Goal: Task Accomplishment & Management: Use online tool/utility

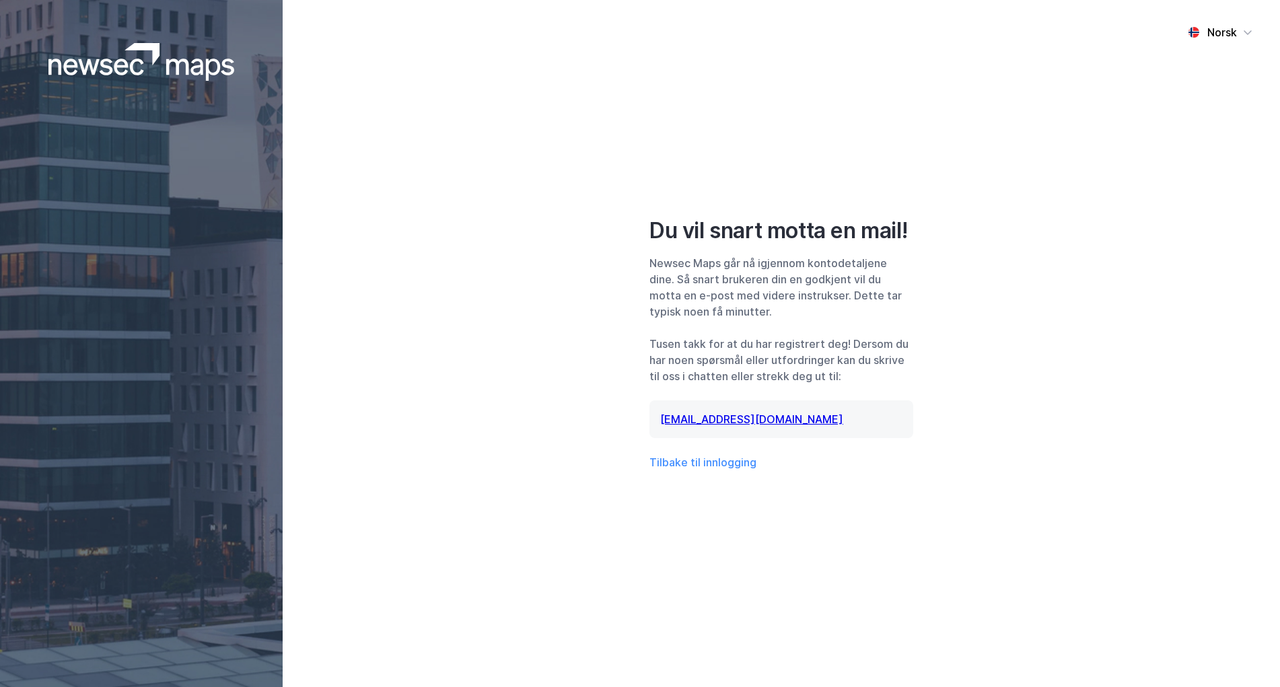
click at [116, 66] on img at bounding box center [141, 62] width 186 height 38
click at [546, 268] on div "Norsk Du vil snart motta en mail! Newsec Maps går nå igjennom kontodetaljene di…" at bounding box center [781, 343] width 997 height 687
drag, startPoint x: 1009, startPoint y: 411, endPoint x: 868, endPoint y: 427, distance: 141.5
click at [1009, 411] on div "Norsk Du vil snart motta en mail! Newsec Maps går nå igjennom kontodetaljene di…" at bounding box center [781, 343] width 997 height 687
click at [1049, 311] on div "Norsk Du vil snart motta en mail! Newsec Maps går nå igjennom kontodetaljene di…" at bounding box center [781, 343] width 997 height 687
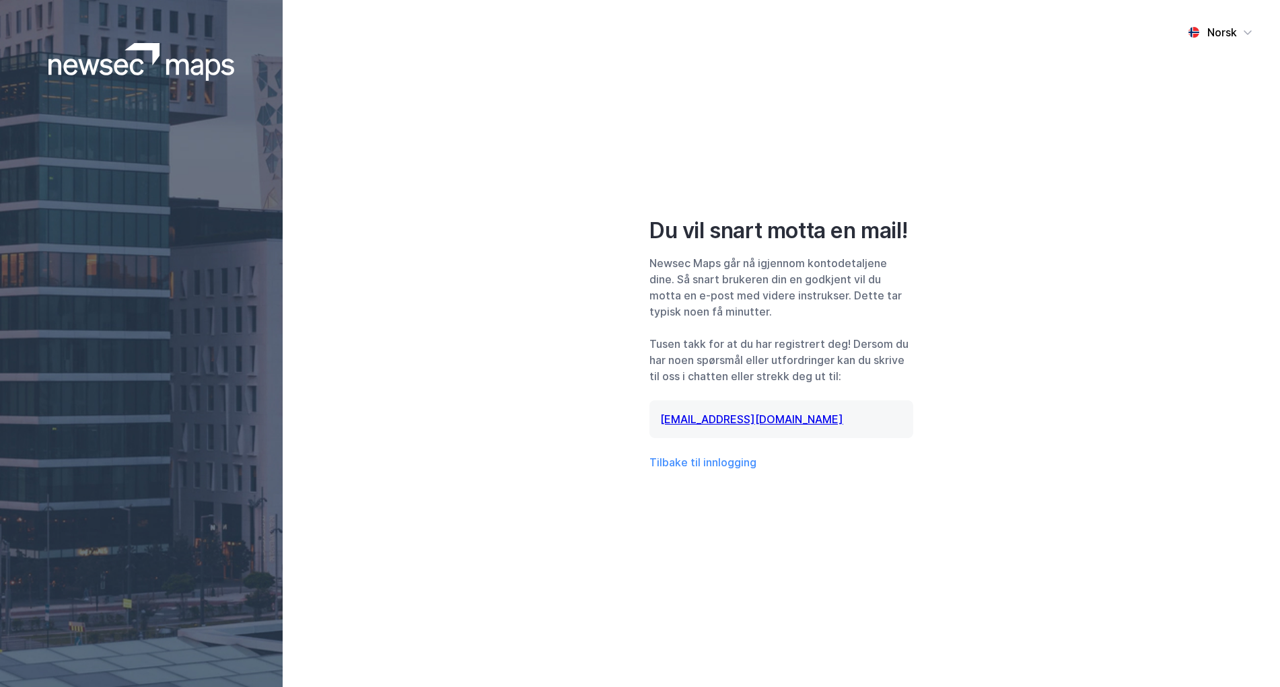
click at [1079, 112] on div "Norsk Du vil snart motta en mail! Newsec Maps går nå igjennom kontodetaljene di…" at bounding box center [781, 343] width 997 height 687
click at [724, 418] on link "[EMAIL_ADDRESS][DOMAIN_NAME]" at bounding box center [751, 418] width 183 height 13
click at [714, 460] on button "Tilbake til innlogging" at bounding box center [702, 462] width 107 height 16
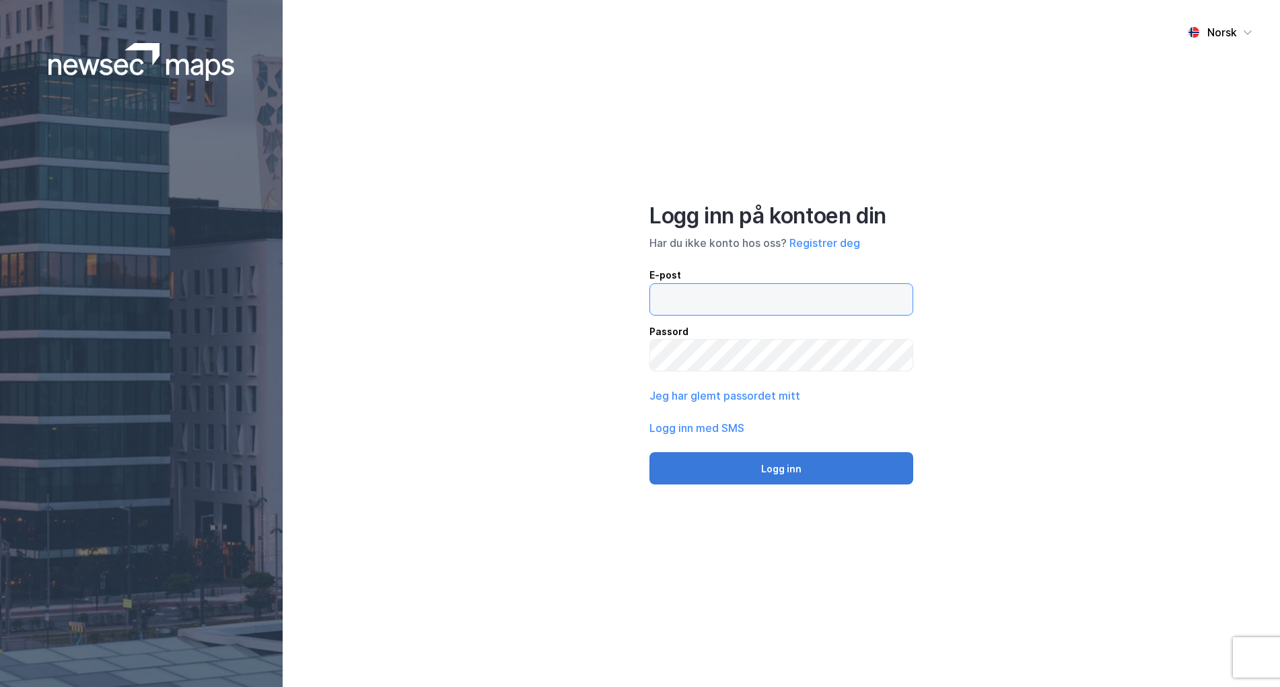
type input "[EMAIL_ADDRESS][DOMAIN_NAME]"
click at [774, 460] on button "Logg inn" at bounding box center [781, 468] width 264 height 32
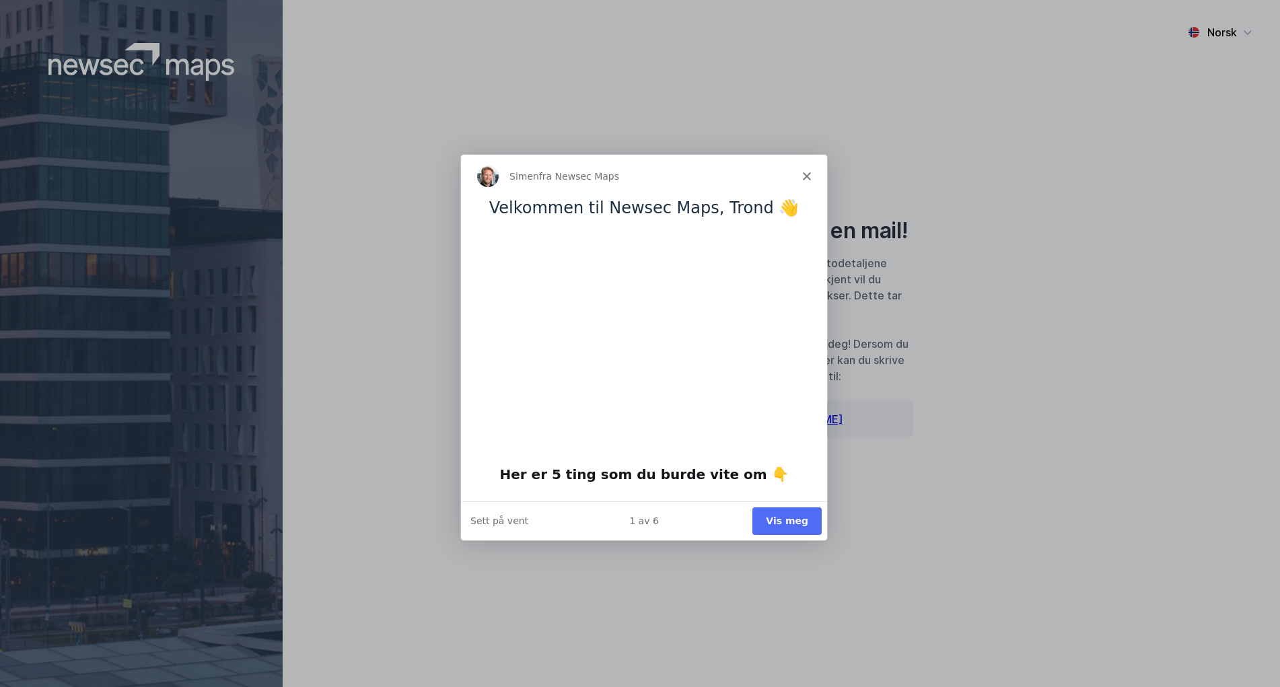
click at [837, 494] on div "Product tour overlay" at bounding box center [640, 343] width 1280 height 687
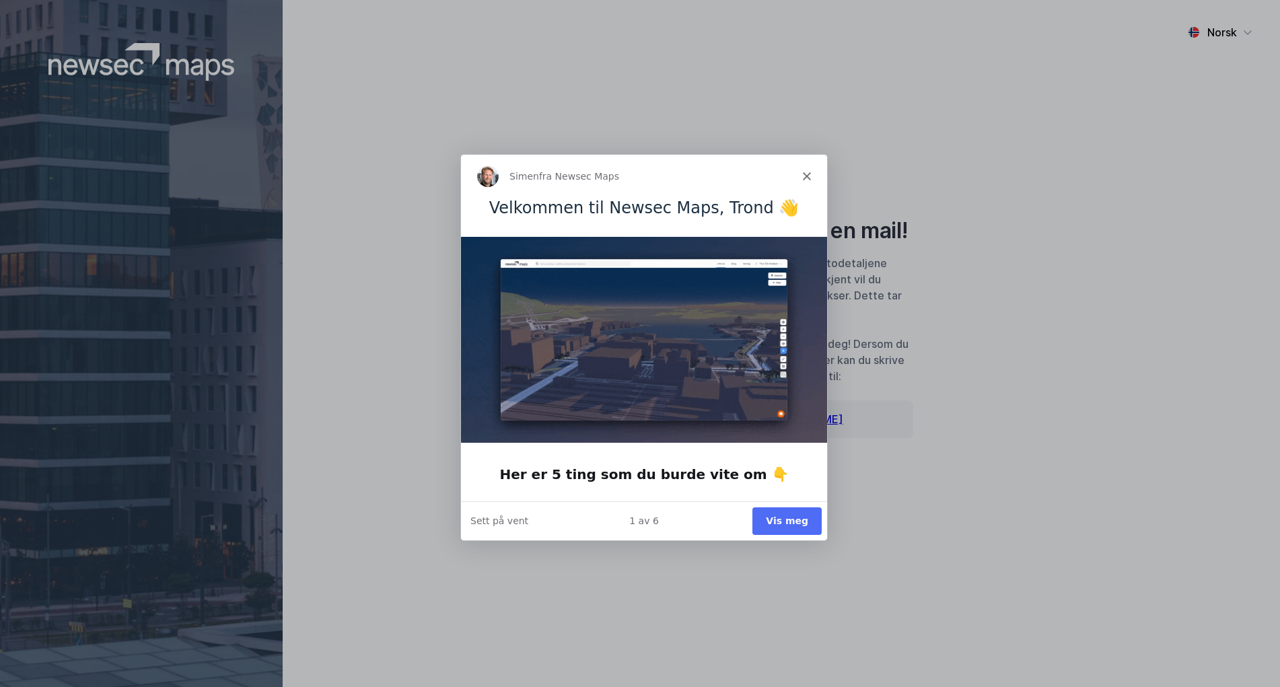
click at [791, 513] on button "Vis meg" at bounding box center [786, 520] width 69 height 28
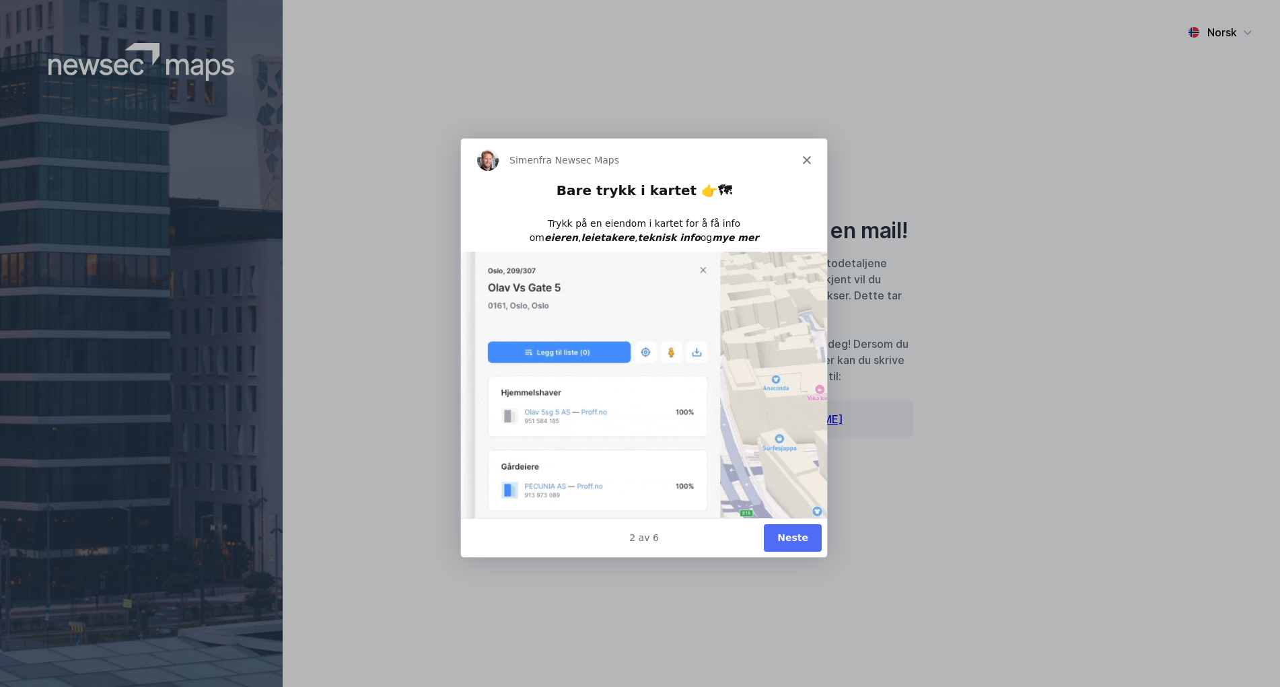
click at [794, 534] on button "Neste" at bounding box center [792, 537] width 58 height 28
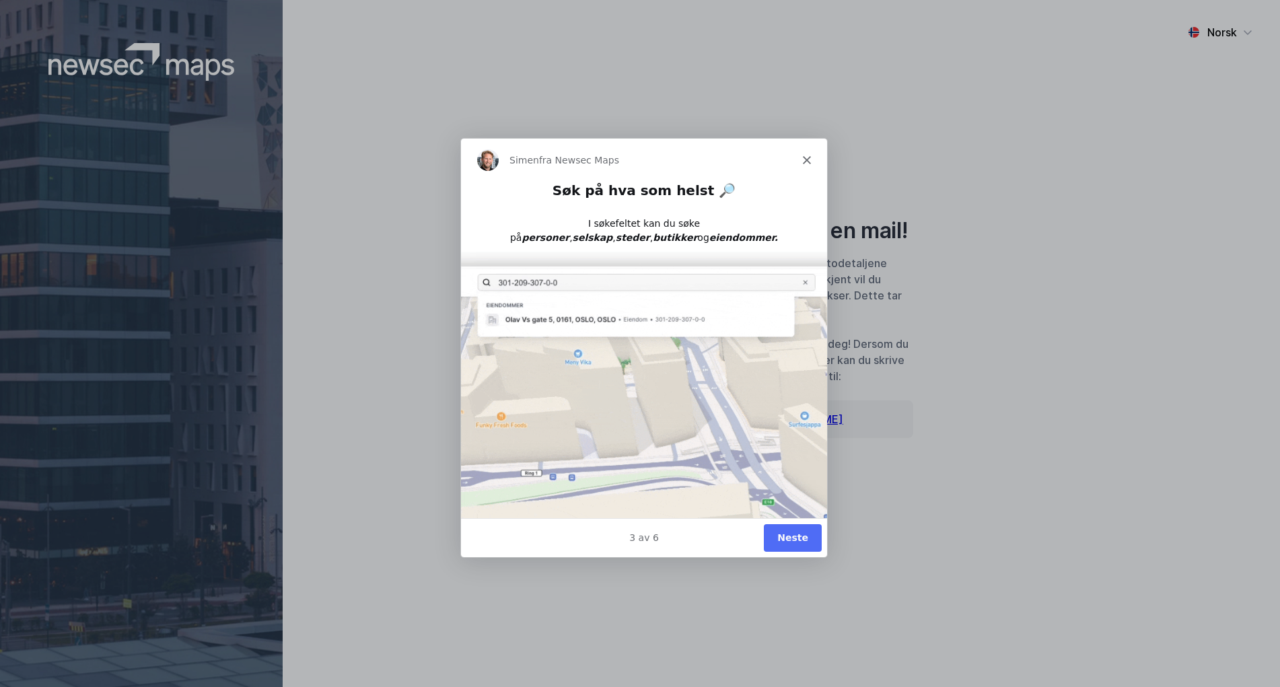
click at [793, 545] on button "Neste" at bounding box center [792, 537] width 58 height 28
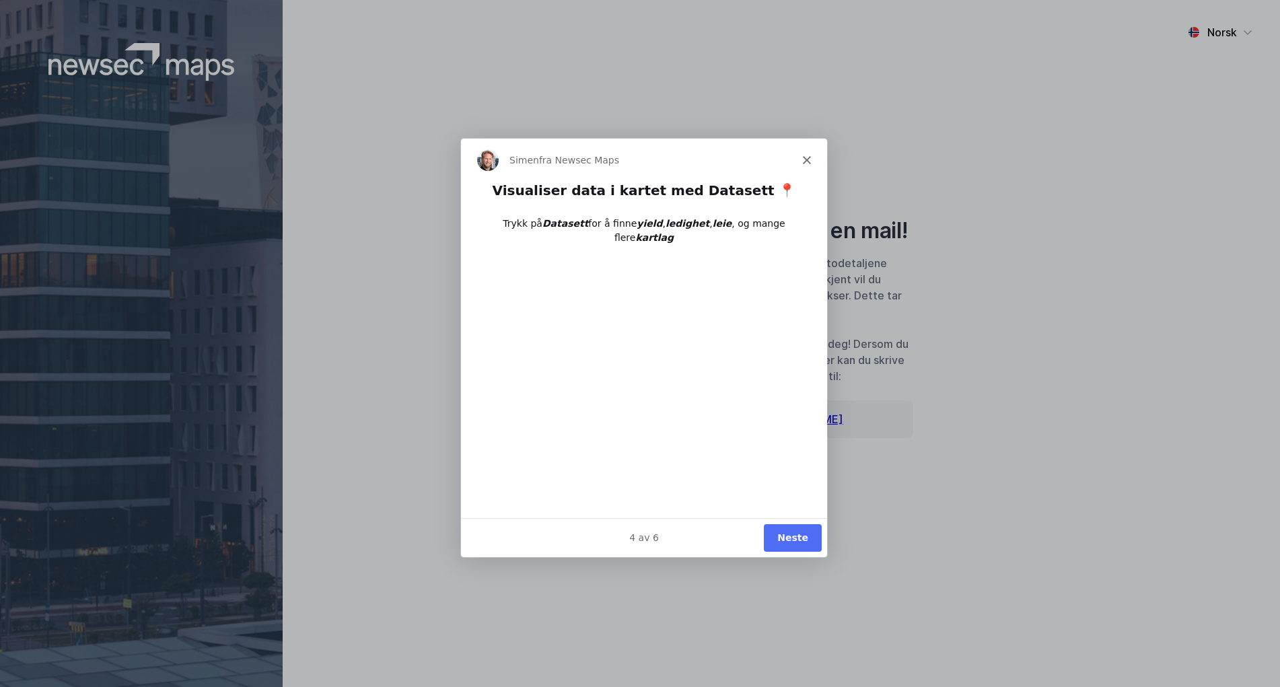
click at [795, 532] on button "Neste" at bounding box center [792, 537] width 58 height 28
click at [795, 531] on button "Ferdig" at bounding box center [790, 537] width 61 height 28
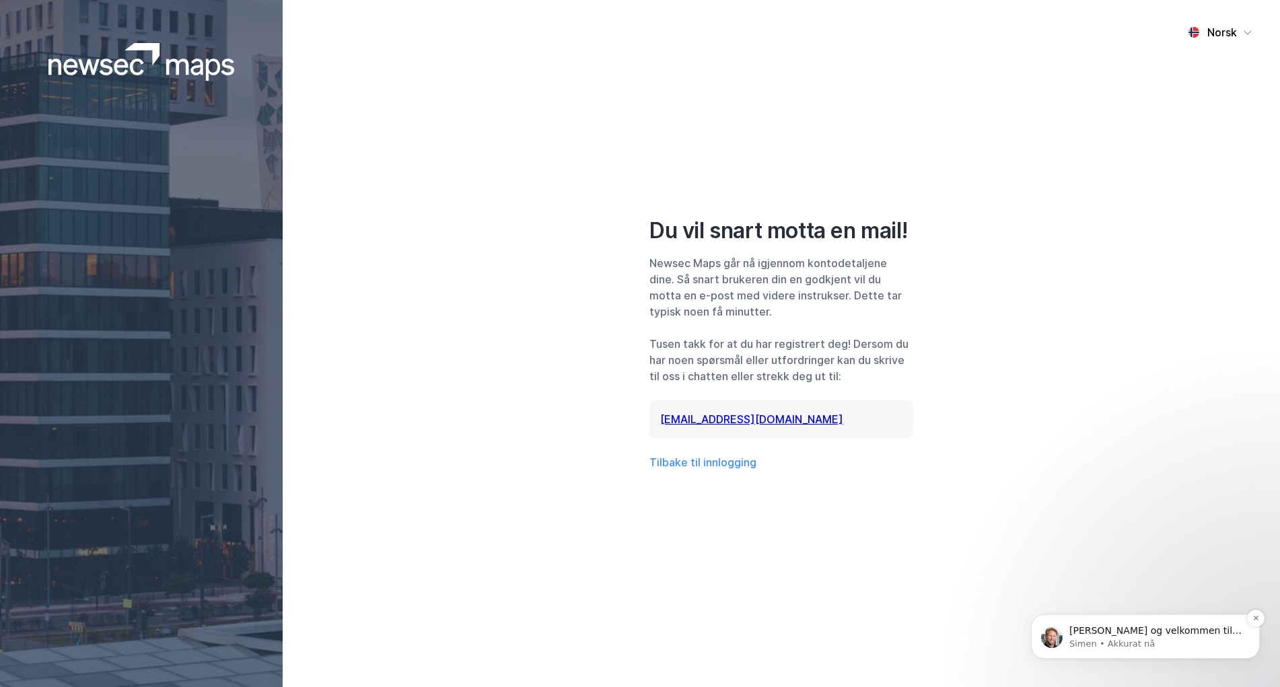
click at [1120, 636] on p "Hei og velkommen til Newsec Maps, Trond Om det er du lurer på så er det bare å …" at bounding box center [1156, 630] width 174 height 13
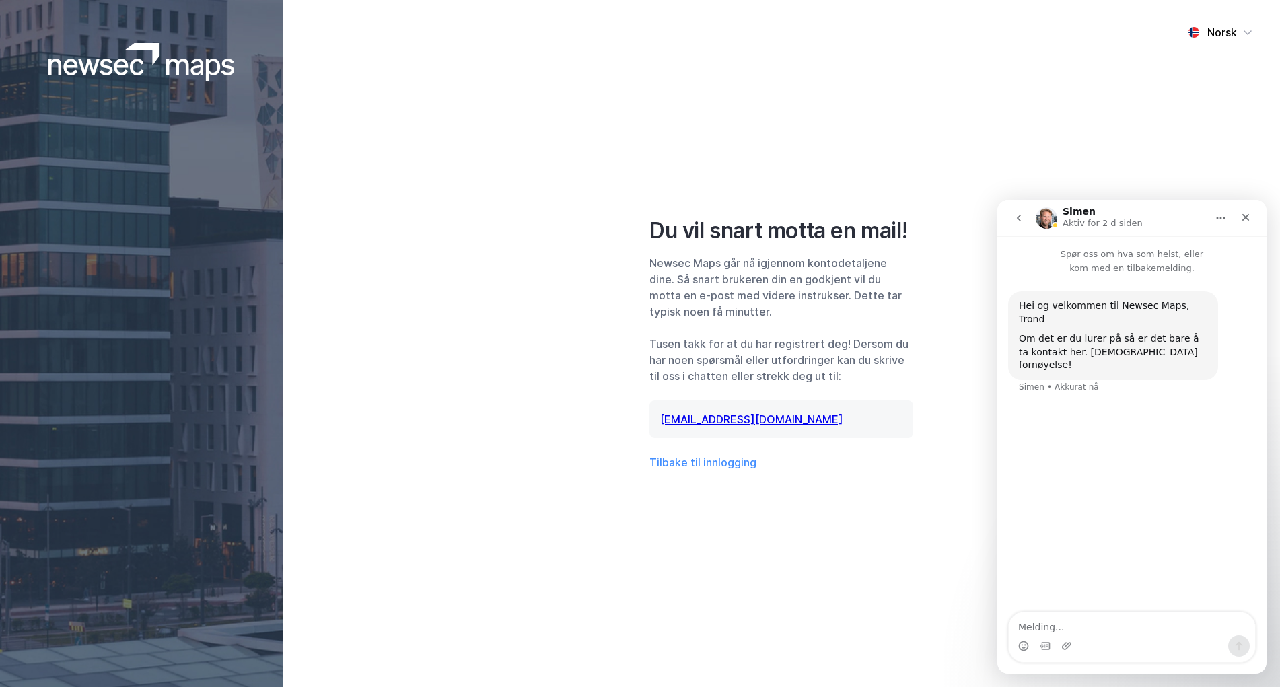
click at [1116, 415] on div "Hei og velkommen til Newsec Maps, Trond Om det er du lurer på så er det bare å …" at bounding box center [1131, 444] width 269 height 338
click at [164, 69] on img at bounding box center [141, 62] width 186 height 38
click at [1249, 219] on icon "Lukk" at bounding box center [1245, 217] width 11 height 11
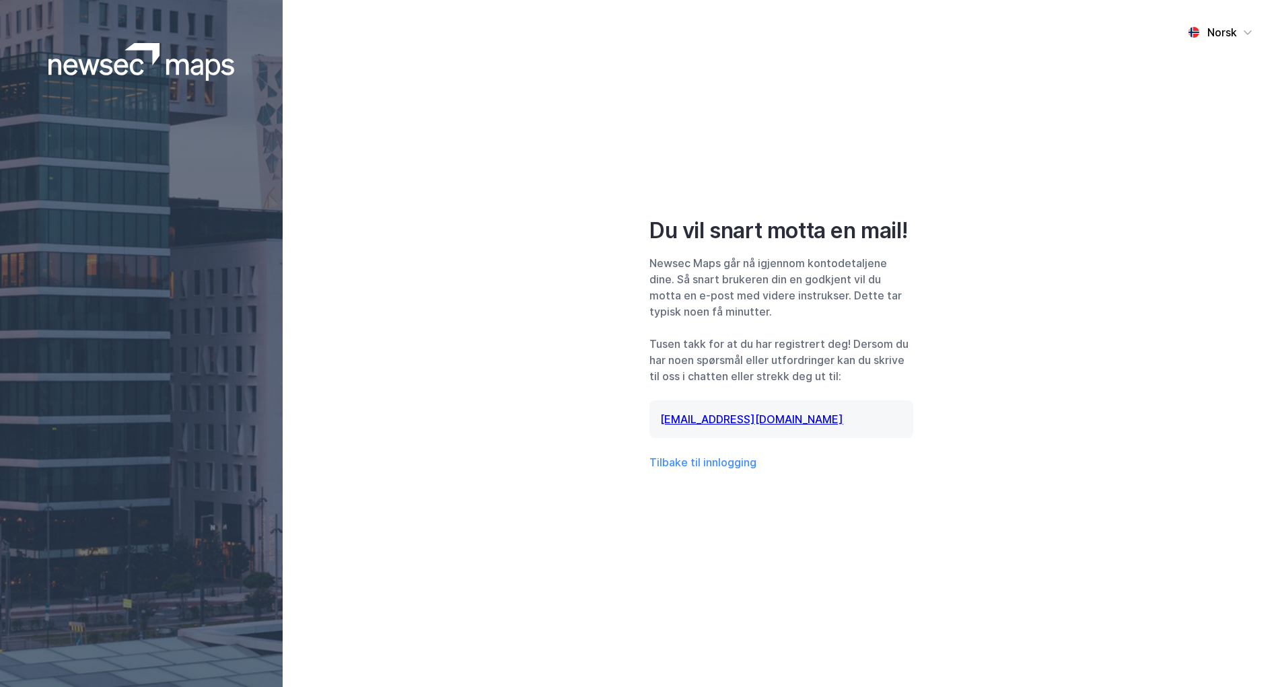
click at [118, 67] on img at bounding box center [141, 62] width 186 height 38
drag, startPoint x: 513, startPoint y: 423, endPoint x: 314, endPoint y: 252, distance: 261.5
click at [512, 423] on div "Norsk Du vil snart motta en mail! Newsec Maps går nå igjennom kontodetaljene di…" at bounding box center [781, 343] width 997 height 687
click at [129, 62] on img at bounding box center [141, 62] width 186 height 38
click at [581, 250] on div "Norsk Du vil snart motta en mail! Newsec Maps går nå igjennom kontodetaljene di…" at bounding box center [781, 343] width 997 height 687
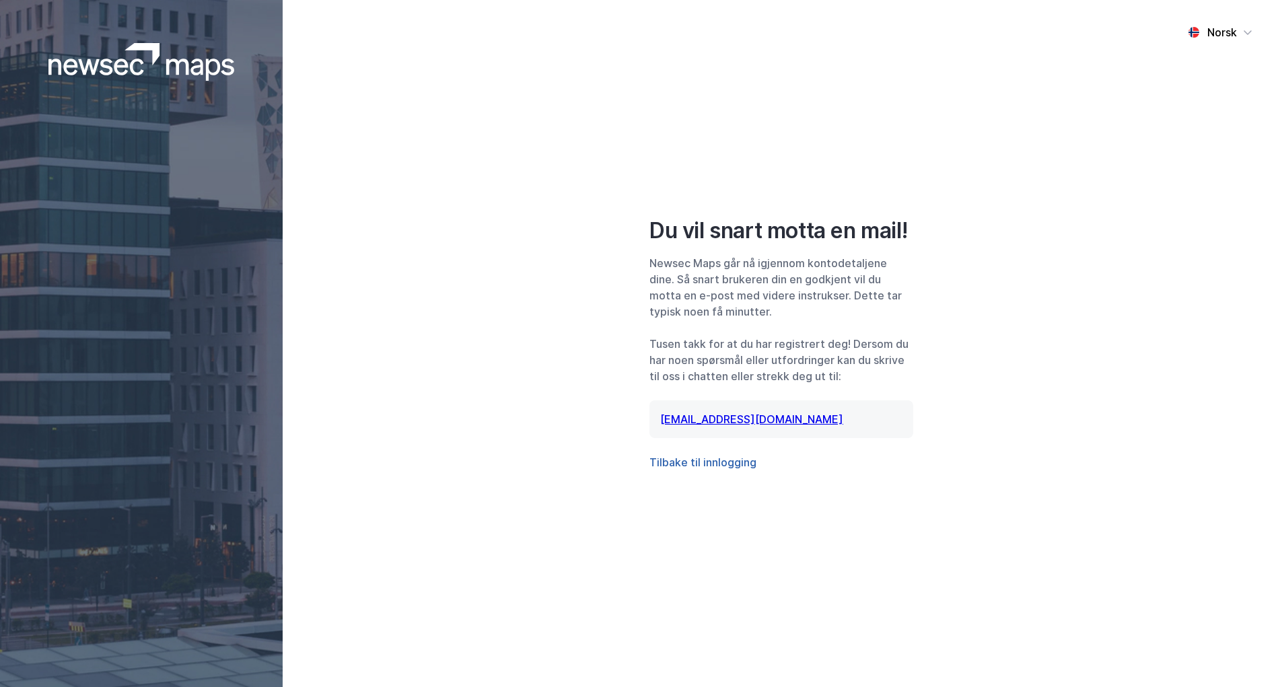
click at [719, 460] on button "Tilbake til innlogging" at bounding box center [702, 462] width 107 height 16
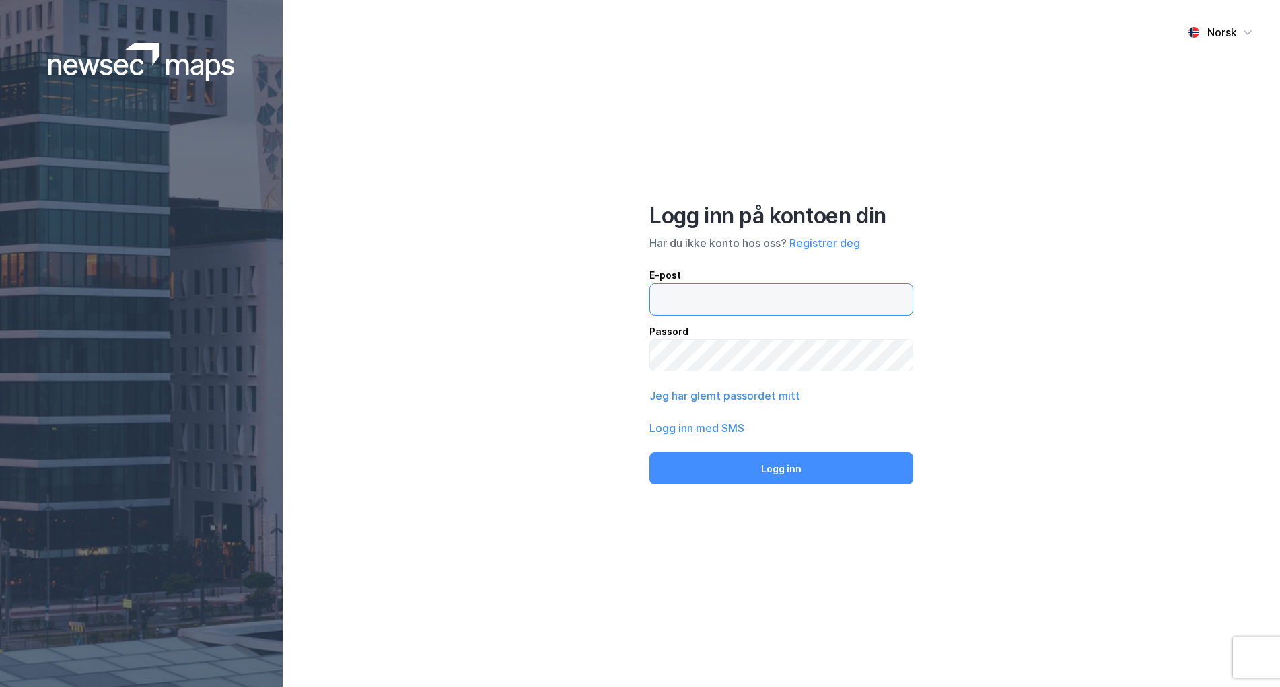
type input "trond.selvikvag@cms-kluge.com"
click at [706, 339] on label at bounding box center [781, 355] width 264 height 32
click at [719, 431] on button "Logg inn med SMS" at bounding box center [696, 428] width 95 height 16
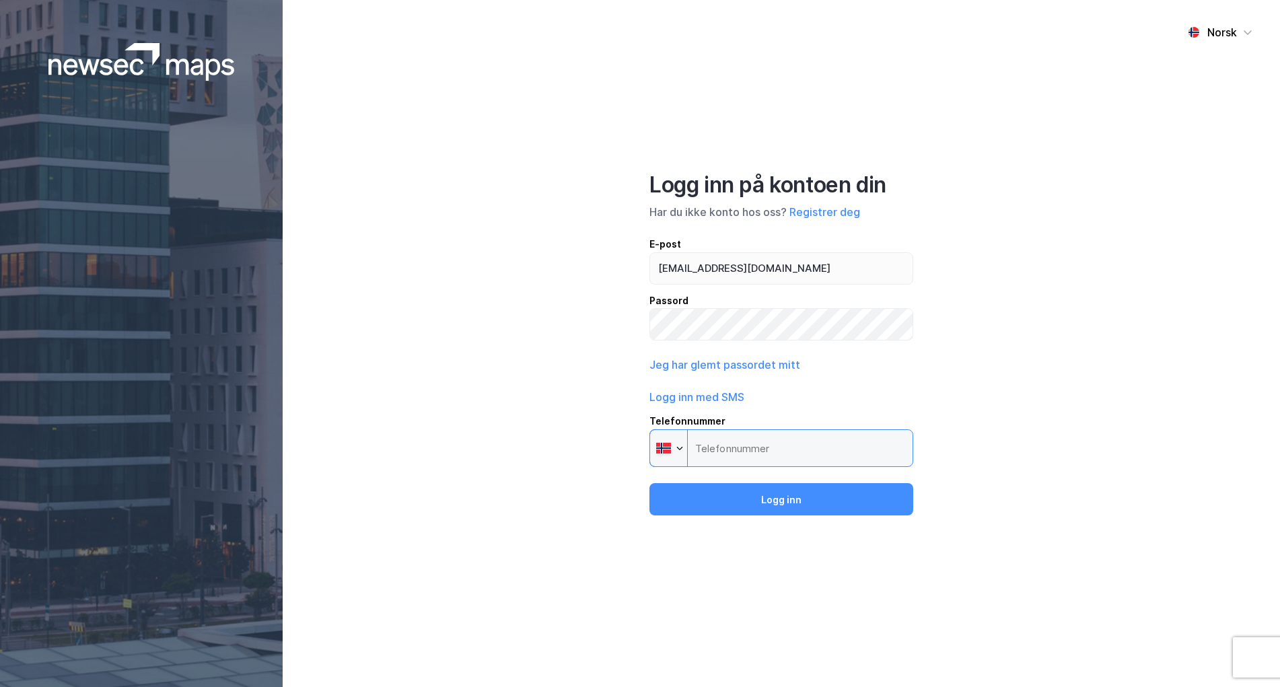
click at [715, 450] on input "Telefonnummer Phone" at bounding box center [781, 448] width 264 height 38
type input "+47 915 84 284"
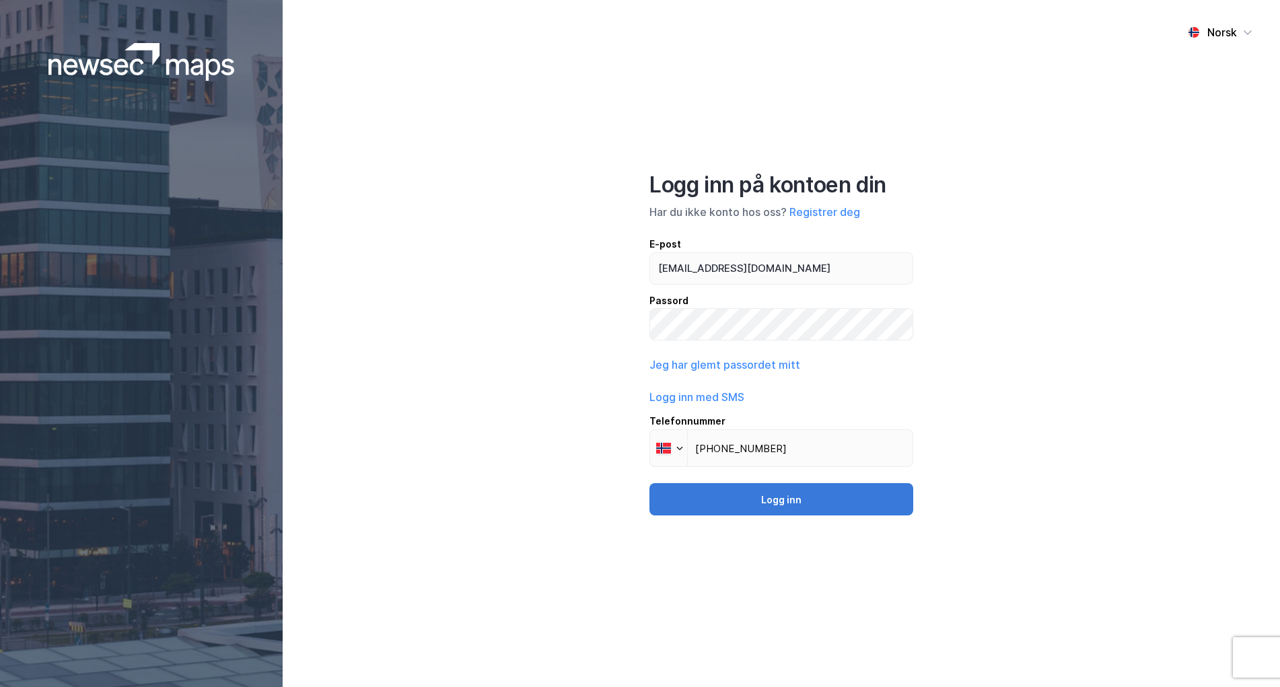
click at [770, 513] on button "Logg inn" at bounding box center [781, 499] width 264 height 32
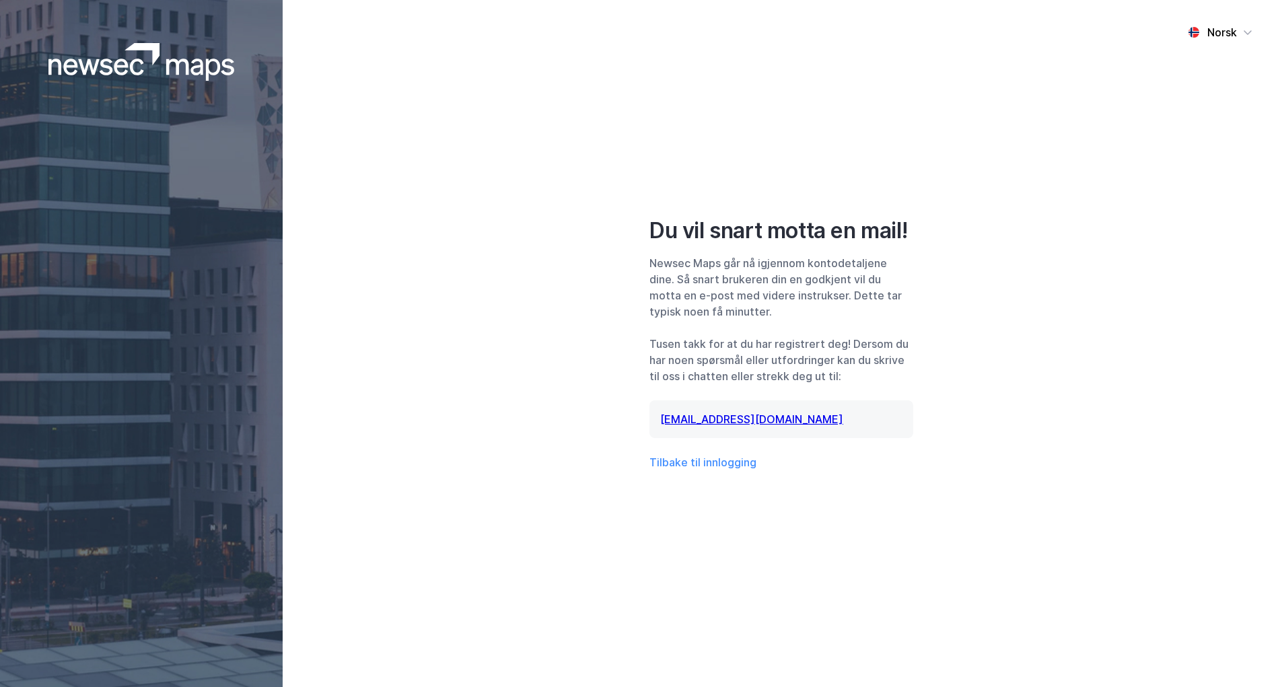
click at [770, 513] on div "Norsk Du vil snart motta en mail! Newsec Maps går nå igjennom kontodetaljene di…" at bounding box center [781, 343] width 997 height 687
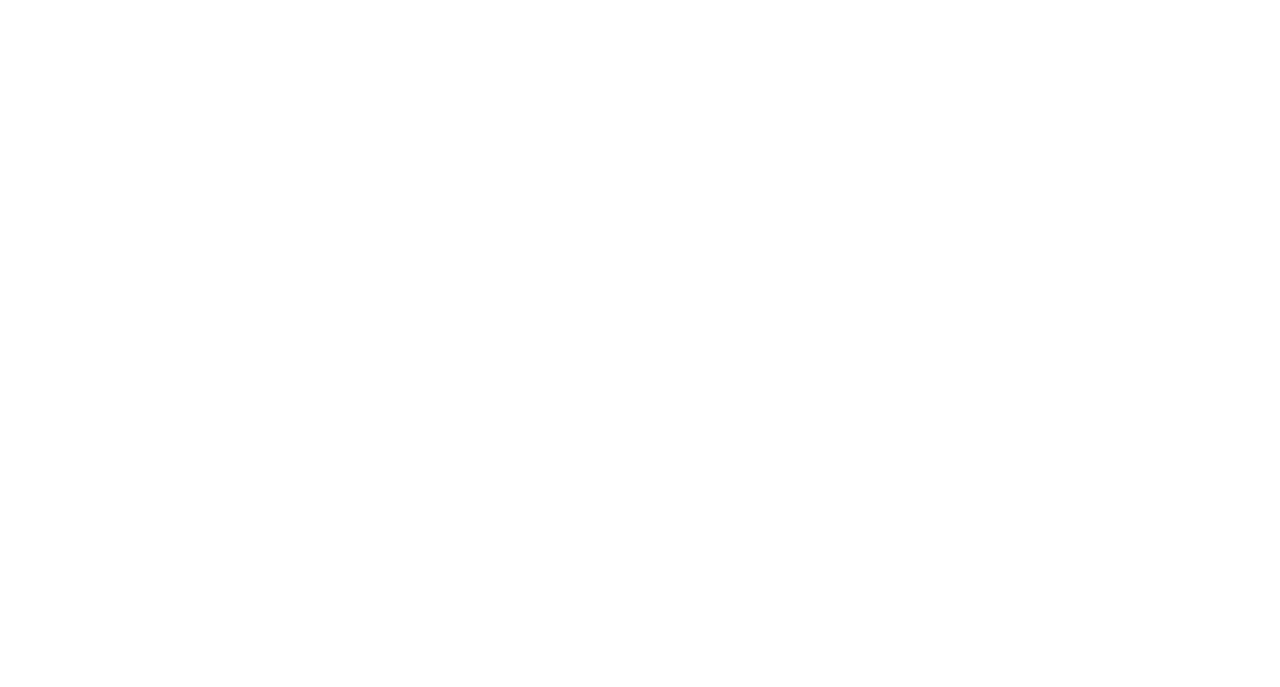
click at [159, 79] on div at bounding box center [640, 343] width 1280 height 687
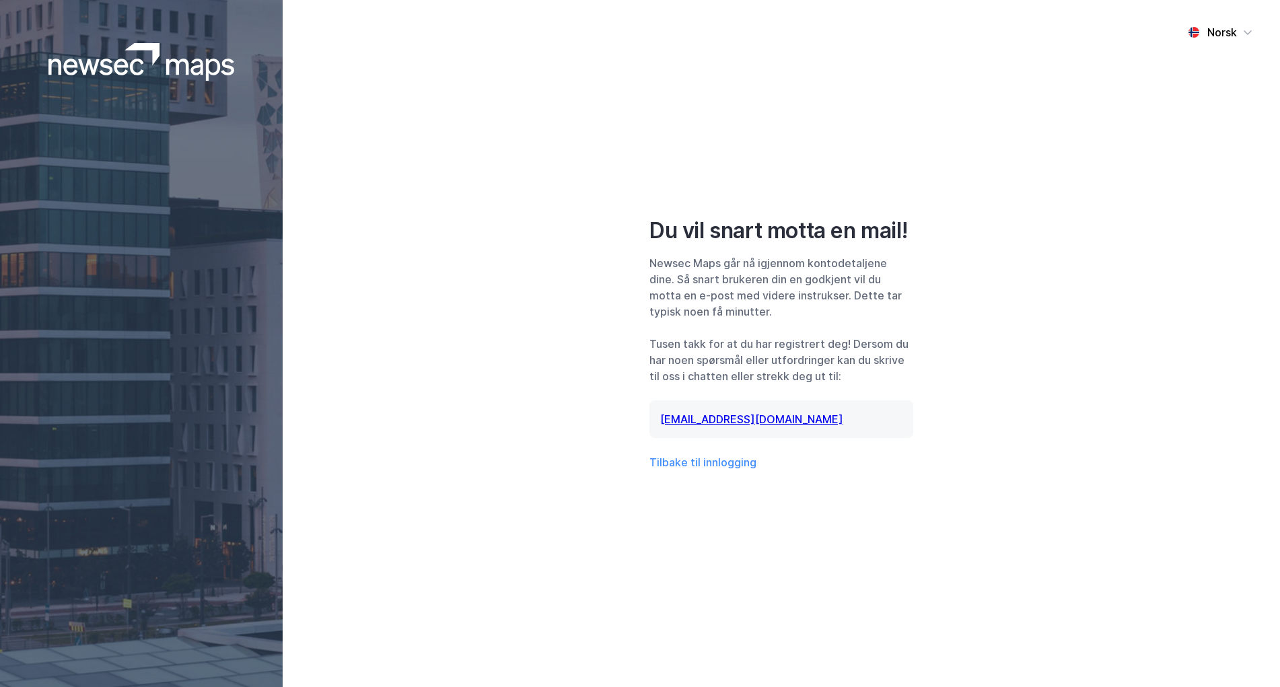
click at [153, 65] on img at bounding box center [141, 62] width 186 height 38
click at [112, 39] on div at bounding box center [141, 343] width 283 height 687
click at [151, 52] on img at bounding box center [141, 62] width 186 height 38
click at [695, 459] on button "Tilbake til innlogging" at bounding box center [702, 462] width 107 height 16
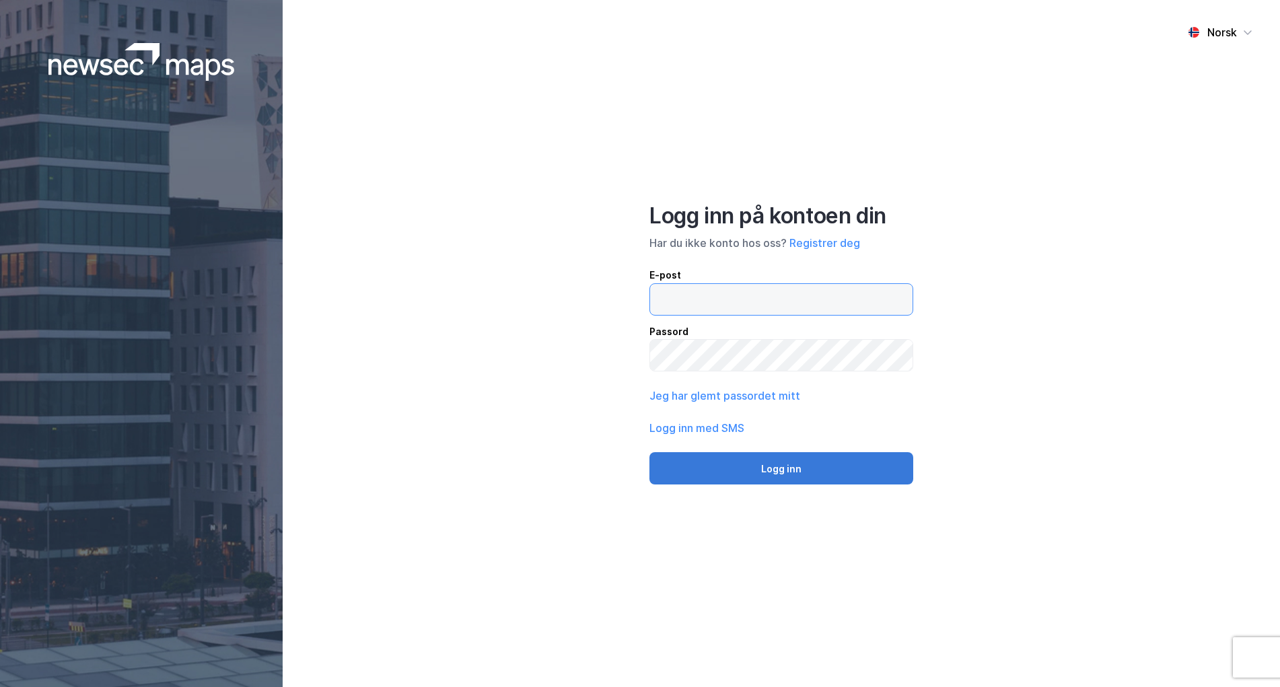
type input "trond.selvikvag@cms-kluge.com"
click at [747, 462] on button "Logg inn" at bounding box center [781, 468] width 264 height 32
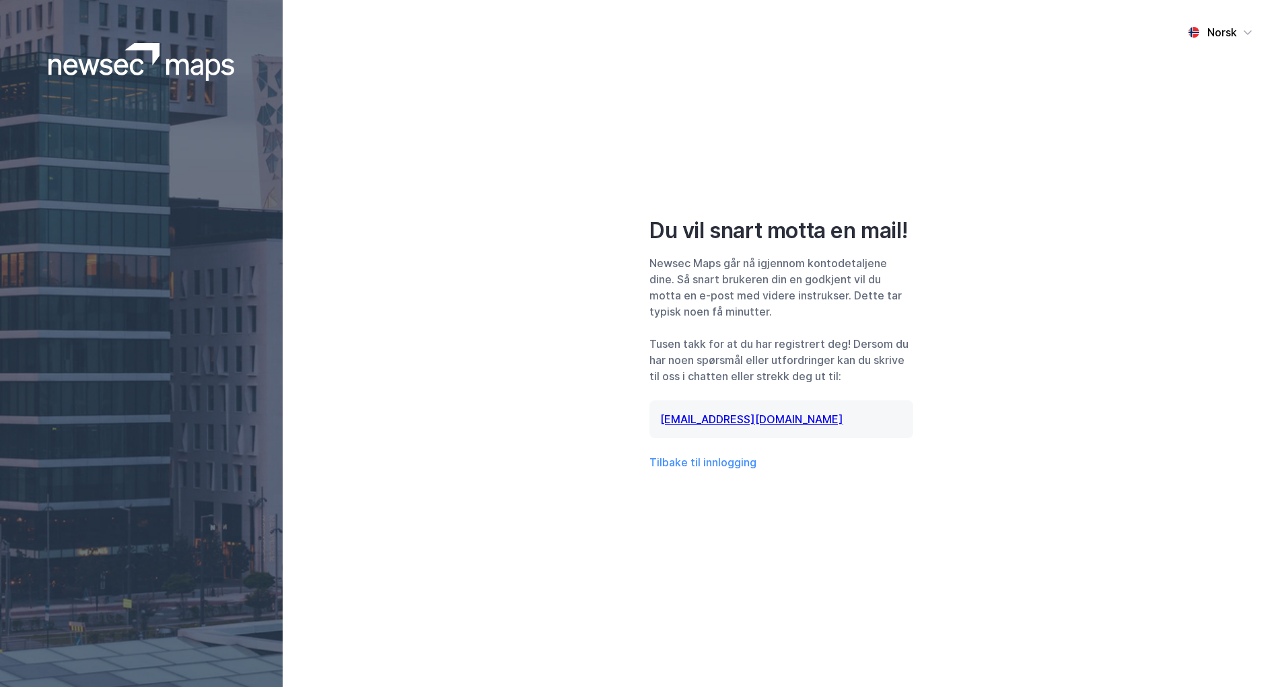
click at [1037, 511] on div "Norsk Du vil snart motta en mail! Newsec Maps går nå igjennom kontodetaljene di…" at bounding box center [781, 343] width 997 height 687
